Goal: Information Seeking & Learning: Learn about a topic

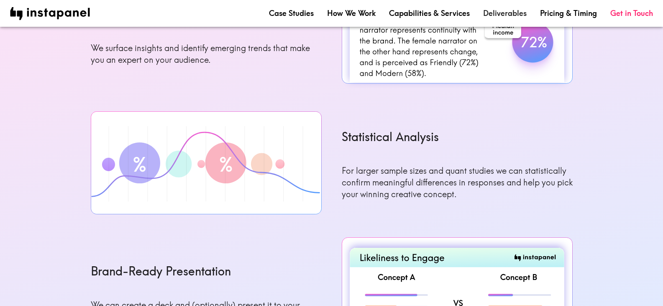
scroll to position [962, 0]
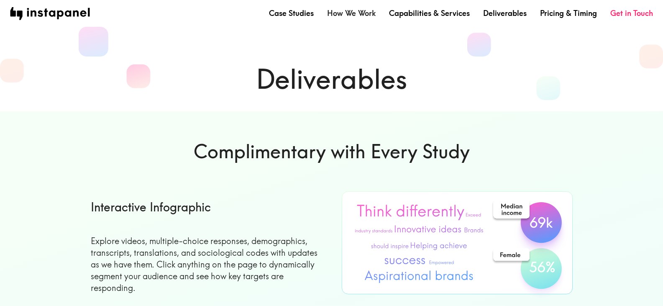
drag, startPoint x: 341, startPoint y: 15, endPoint x: 333, endPoint y: 18, distance: 8.4
click at [341, 15] on link "How We Work" at bounding box center [351, 13] width 48 height 10
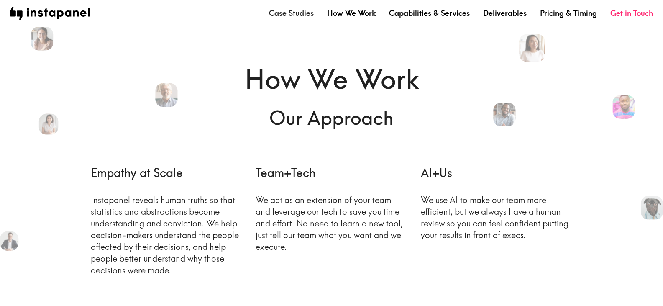
click at [289, 13] on link "Case Studies" at bounding box center [291, 13] width 45 height 10
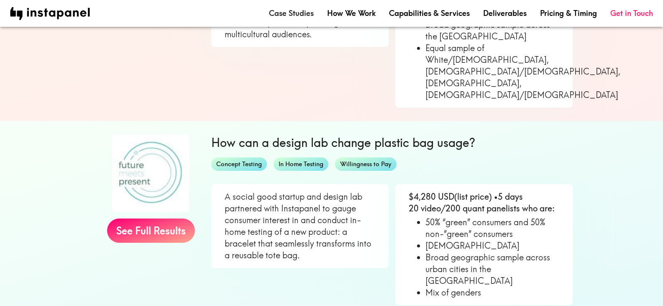
scroll to position [627, 0]
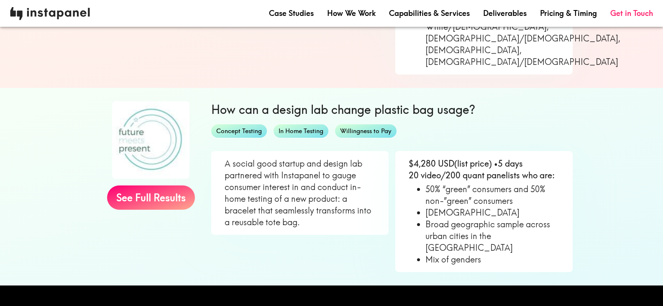
click at [72, 19] on img at bounding box center [50, 13] width 80 height 13
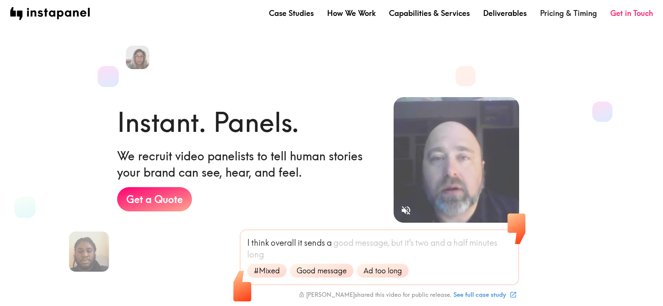
click at [559, 16] on link "Pricing & Timing" at bounding box center [568, 13] width 57 height 10
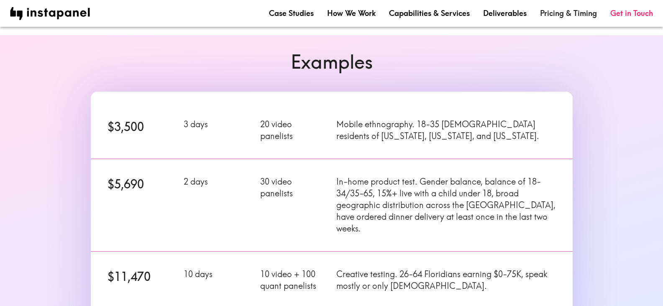
scroll to position [125, 0]
